Goal: Information Seeking & Learning: Learn about a topic

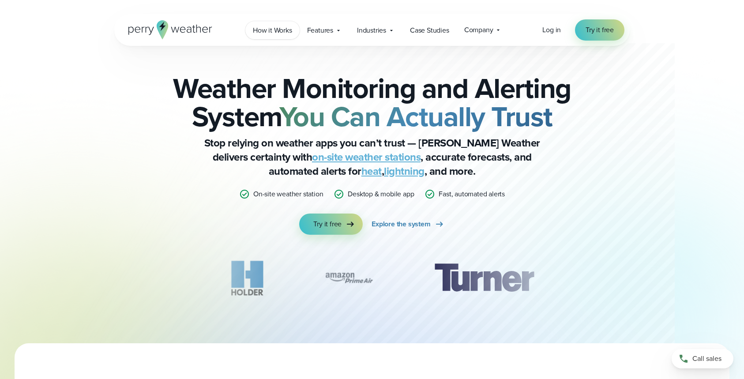
click at [270, 30] on span "How it Works" at bounding box center [272, 30] width 39 height 11
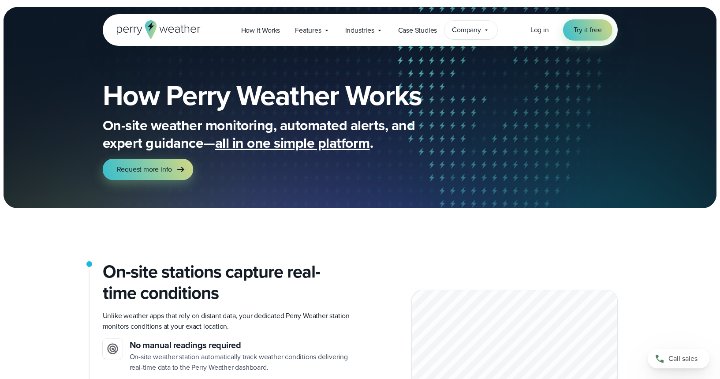
click at [482, 28] on div "Company Contact Us Reach out to us for sales or support questions" at bounding box center [471, 30] width 53 height 19
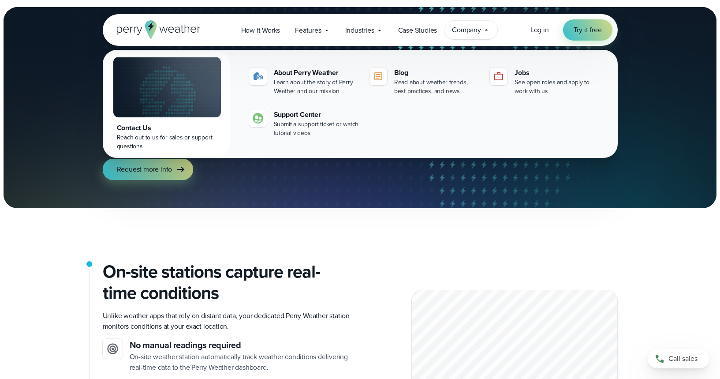
click at [482, 28] on div "Company Contact Us Reach out to us for sales or support questions" at bounding box center [471, 30] width 53 height 19
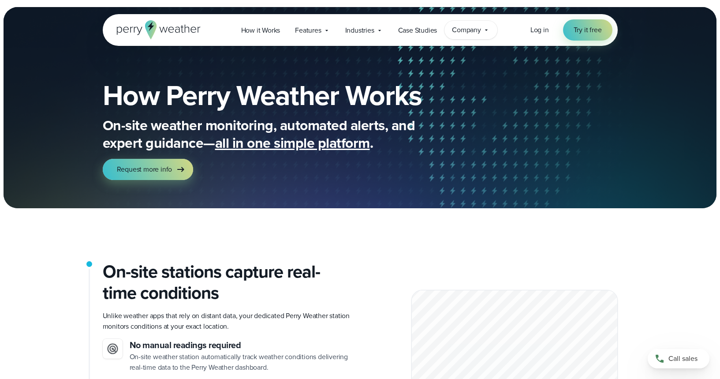
click at [482, 28] on div "Company Contact Us Reach out to us for sales or support questions" at bounding box center [471, 30] width 53 height 19
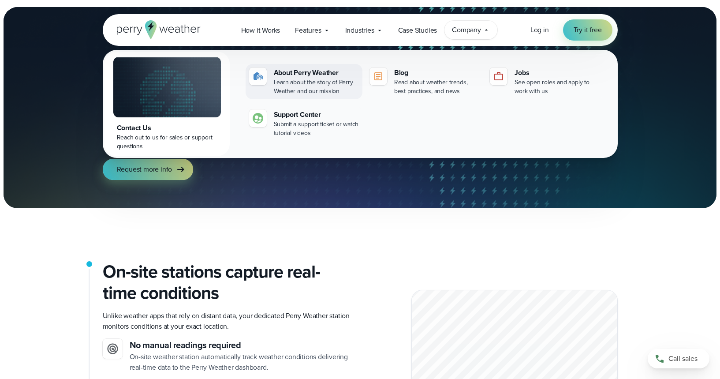
click at [296, 75] on div "About Perry Weather" at bounding box center [316, 72] width 85 height 11
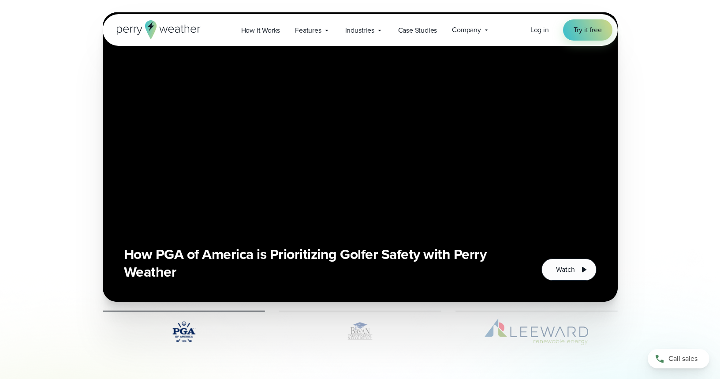
scroll to position [1994, 0]
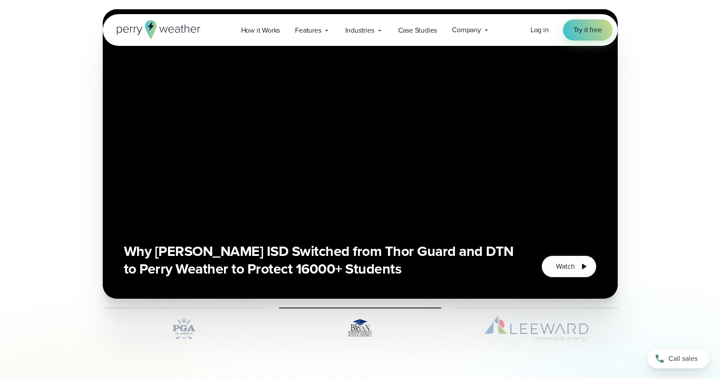
click at [413, 308] on div at bounding box center [360, 324] width 162 height 34
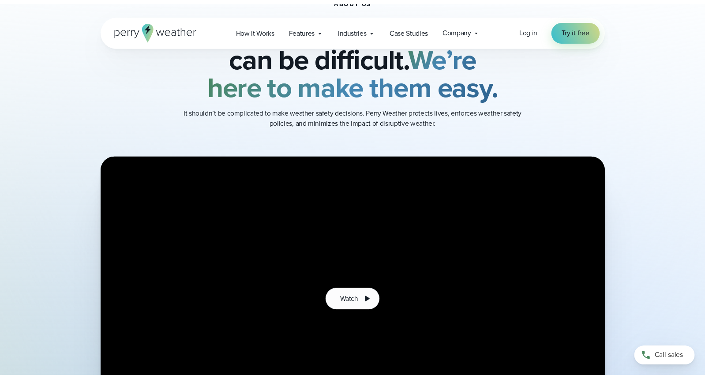
scroll to position [0, 0]
